Goal: Transaction & Acquisition: Purchase product/service

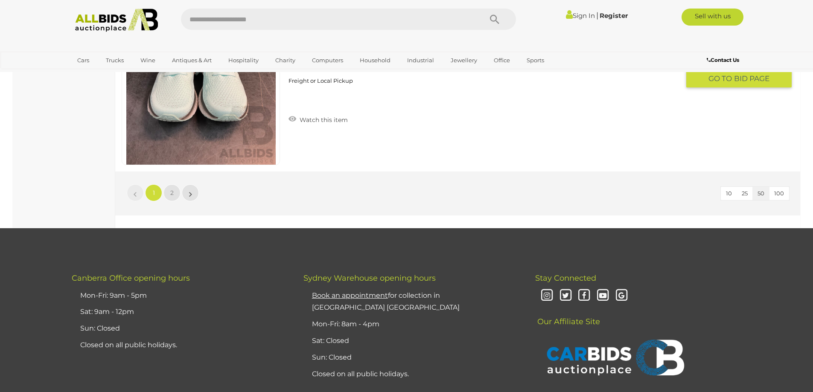
scroll to position [8234, 0]
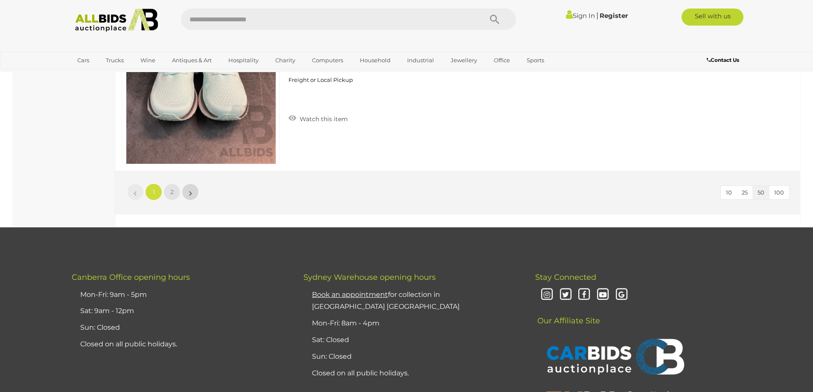
click at [192, 191] on link "»" at bounding box center [190, 191] width 17 height 17
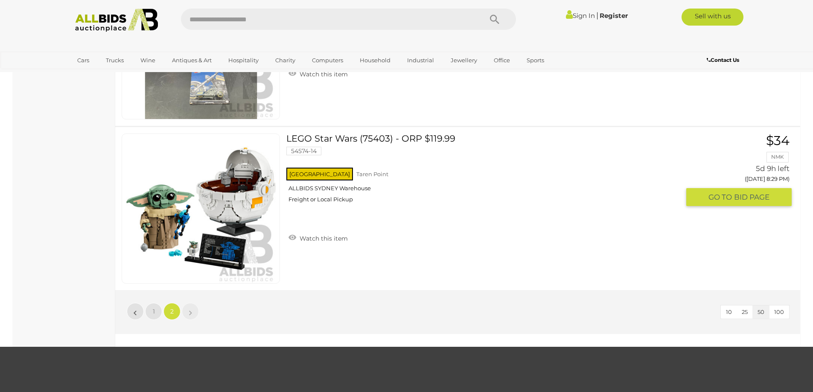
scroll to position [7829, 0]
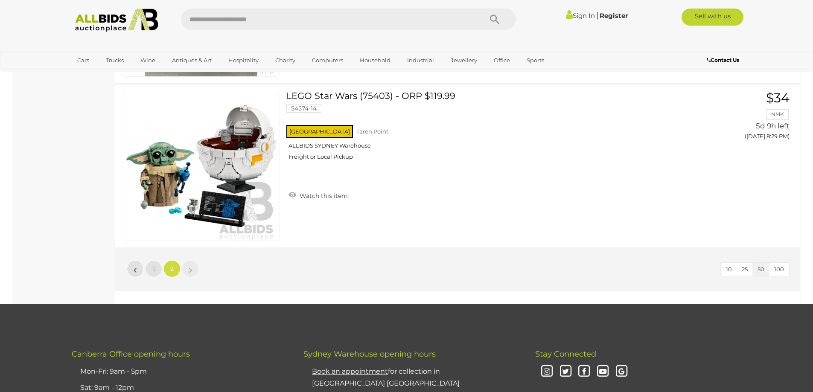
click at [190, 273] on li "»" at bounding box center [190, 268] width 17 height 17
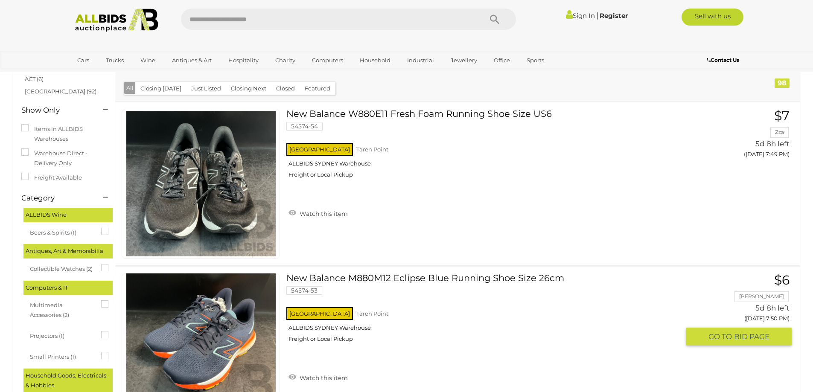
scroll to position [0, 0]
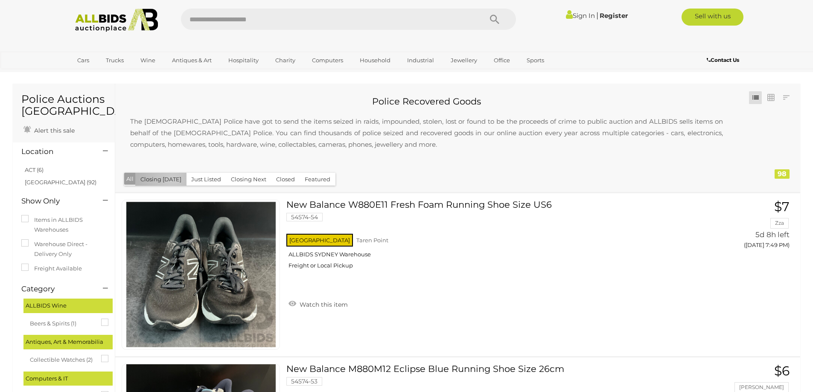
click at [172, 179] on button "Closing Today" at bounding box center [160, 179] width 51 height 13
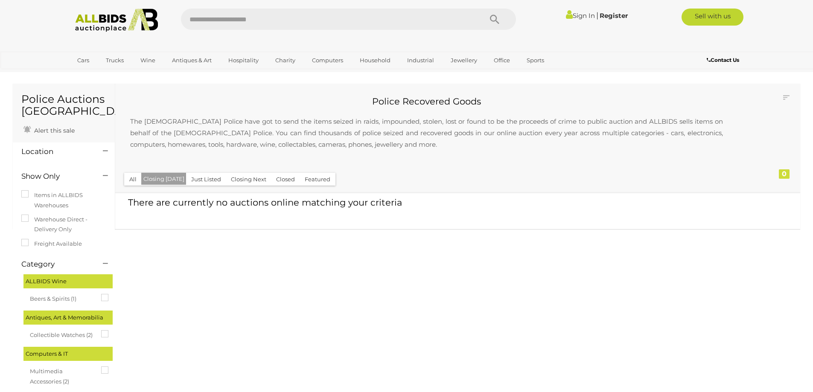
click at [210, 178] on button "Just Listed" at bounding box center [206, 179] width 40 height 13
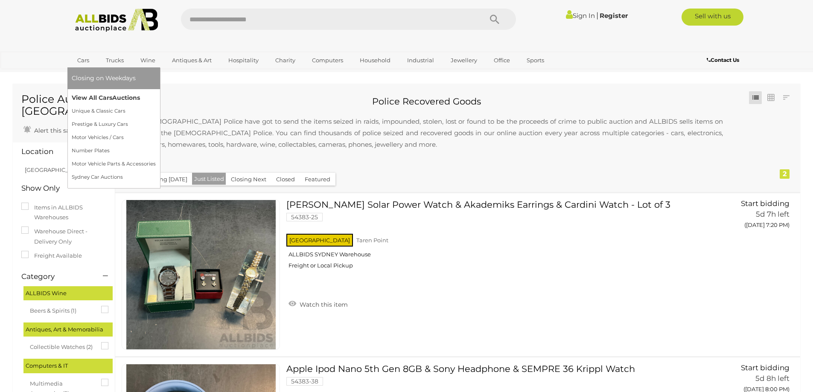
click at [82, 100] on link "View All Cars Auctions" at bounding box center [114, 97] width 84 height 13
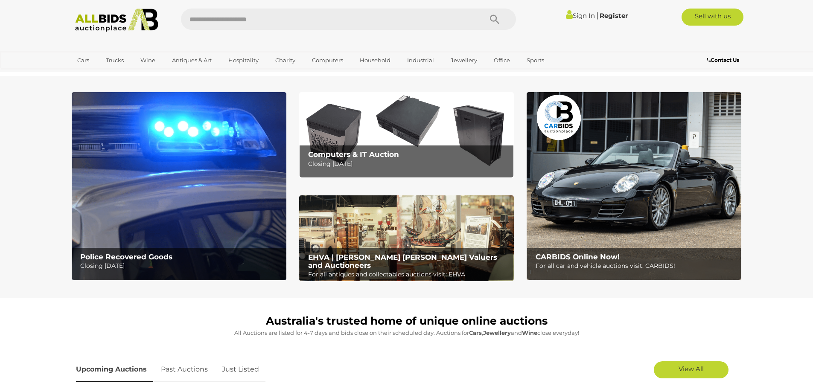
click at [135, 190] on img at bounding box center [179, 186] width 215 height 188
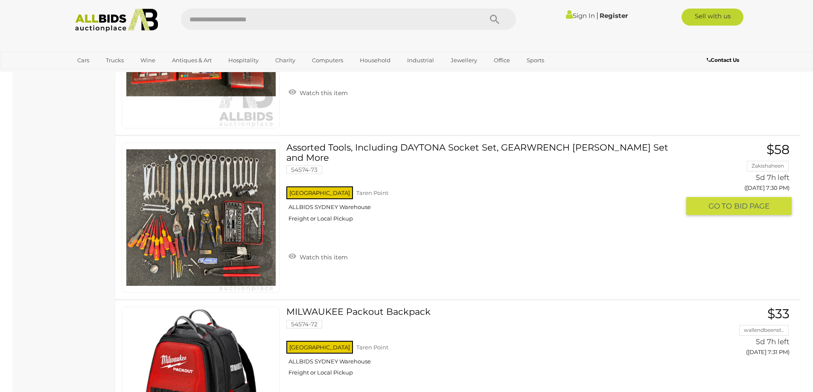
scroll to position [5162, 0]
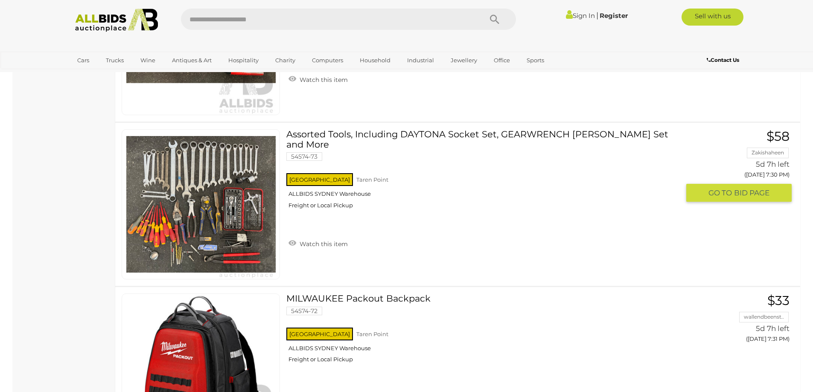
click at [320, 172] on div "NSW Taren Point ALLBIDS SYDNEY Warehouse Freight or Local Pickup" at bounding box center [482, 194] width 393 height 44
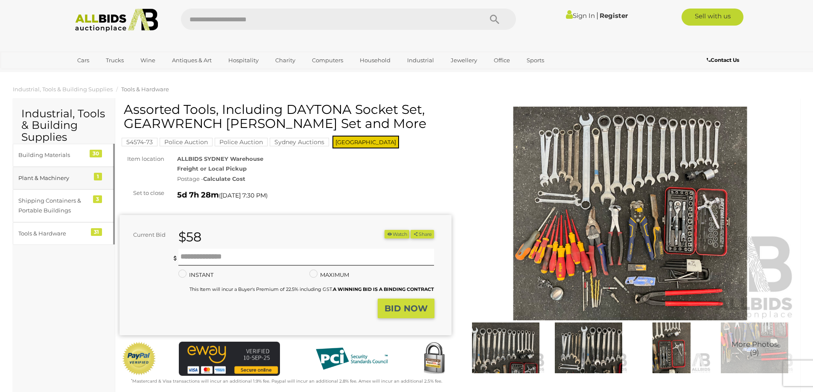
click at [44, 180] on div "Plant & Machinery" at bounding box center [53, 178] width 70 height 10
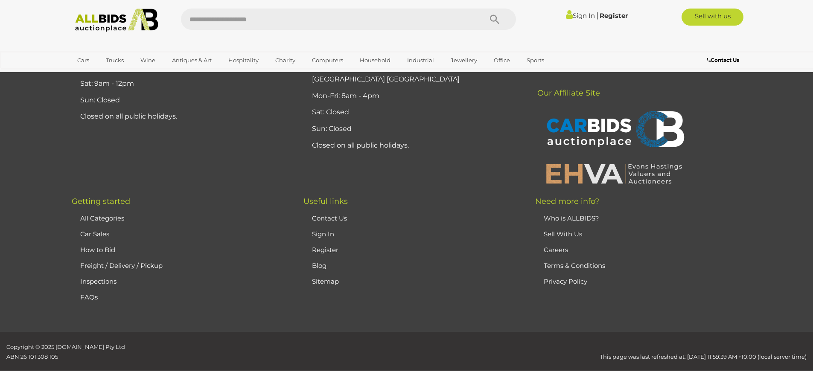
scroll to position [330, 0]
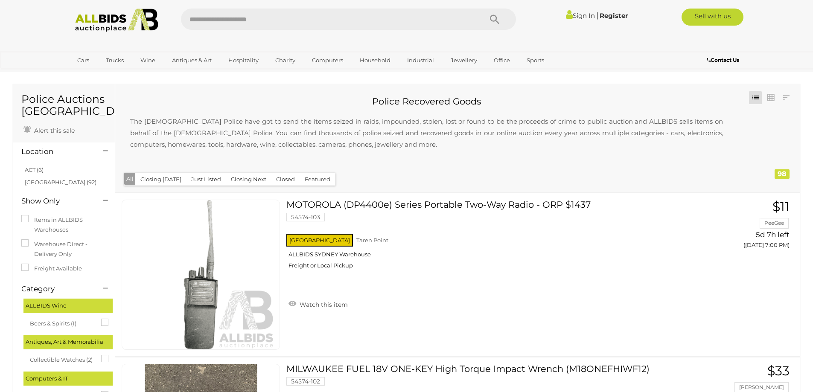
scroll to position [5240, 0]
